Goal: Check status

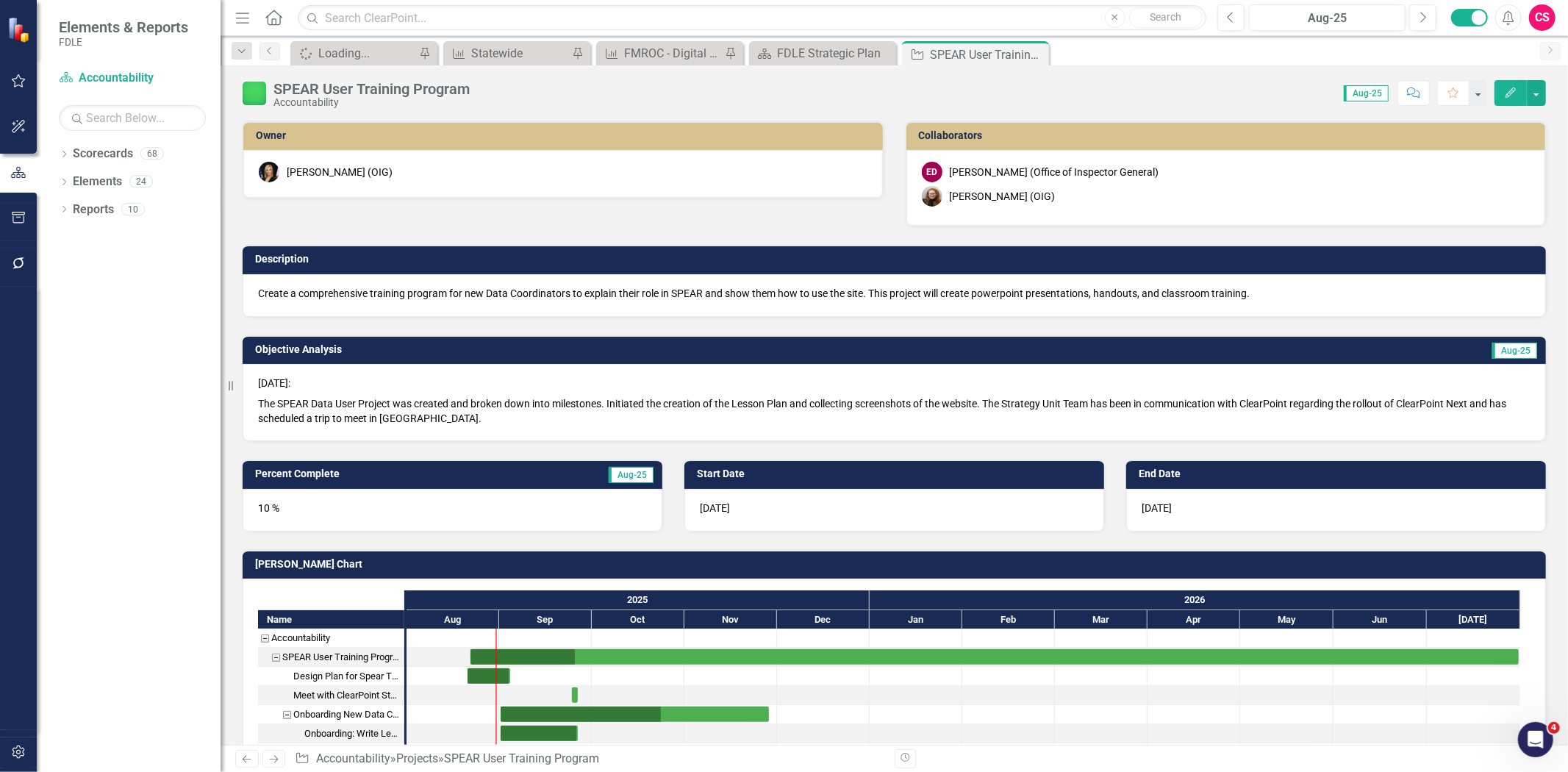
checkbox input "true"
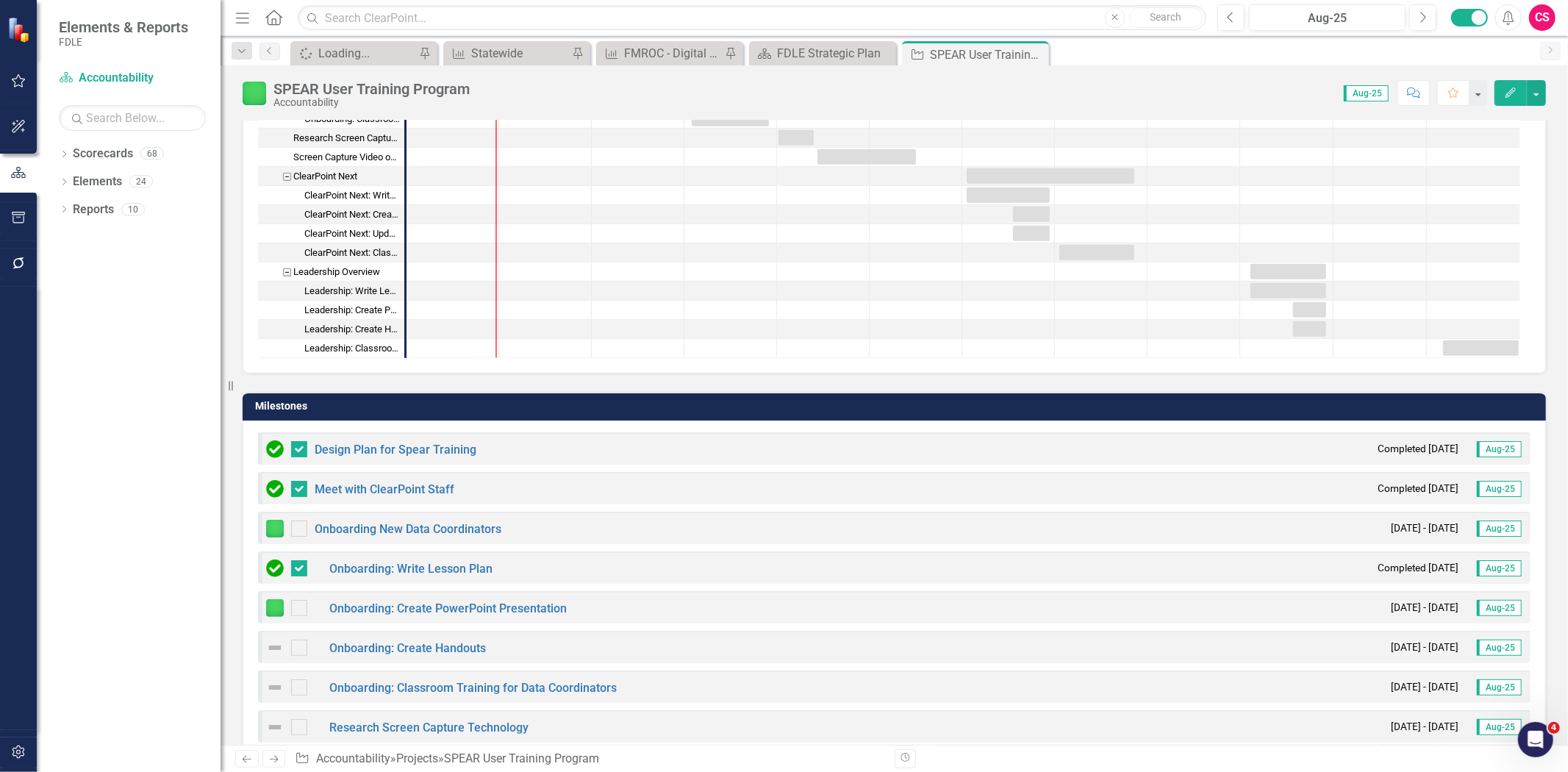
scroll to position [898, 0]
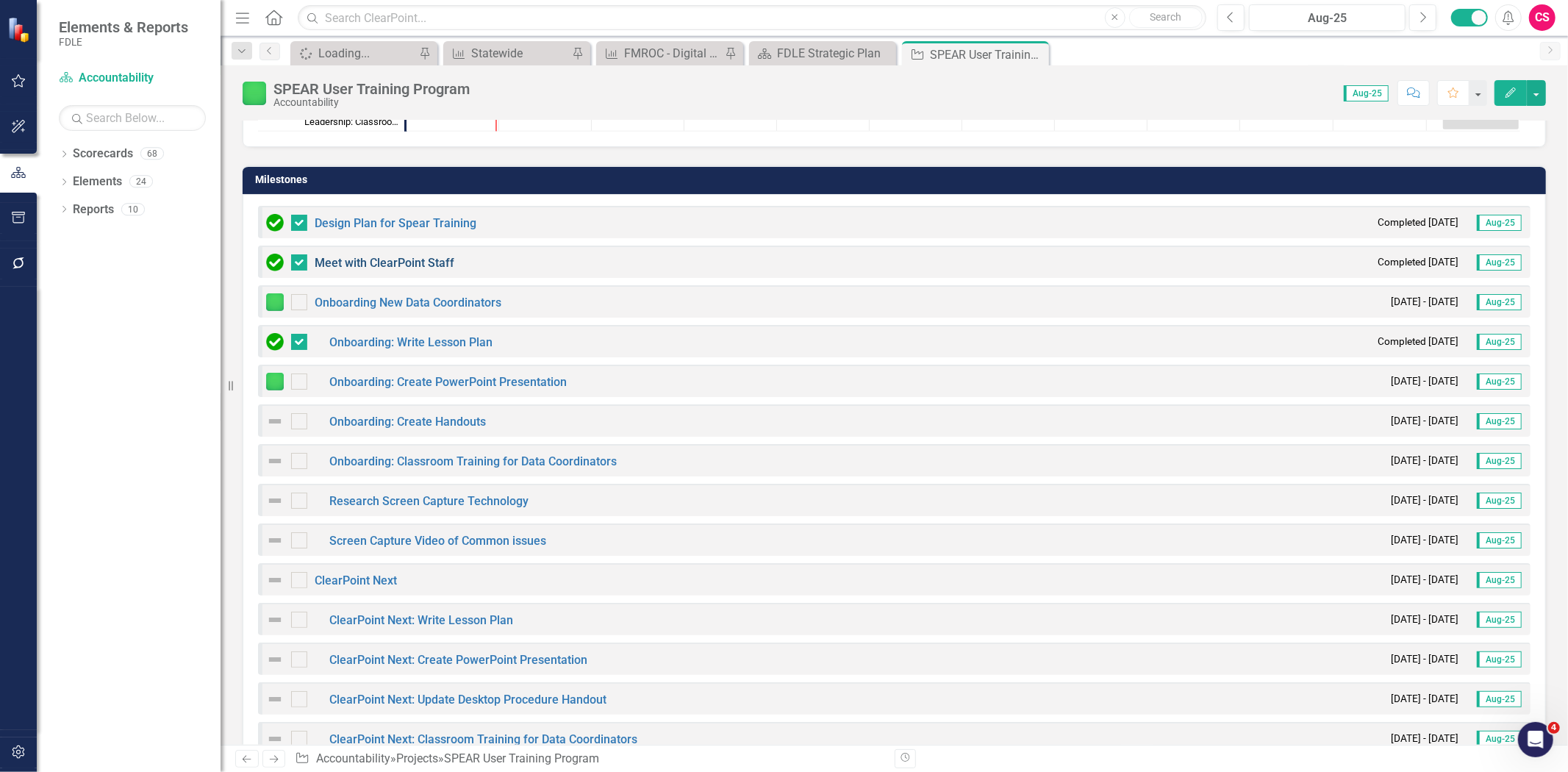
click at [343, 256] on link "Meet with ClearPoint Staff" at bounding box center [384, 263] width 140 height 14
